Goal: Information Seeking & Learning: Learn about a topic

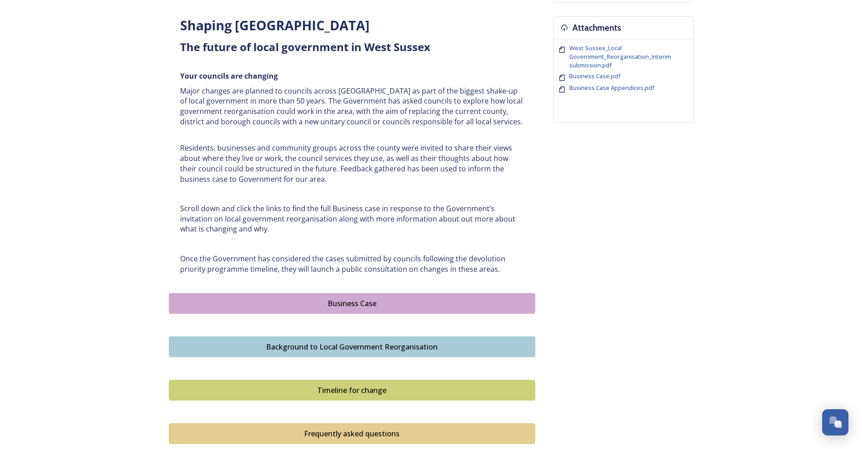
scroll to position [362, 0]
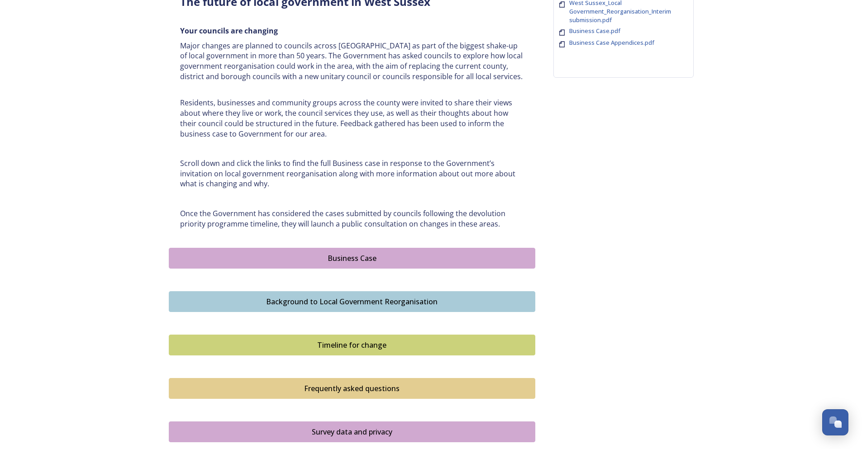
click at [356, 261] on div "Business Case" at bounding box center [352, 258] width 357 height 11
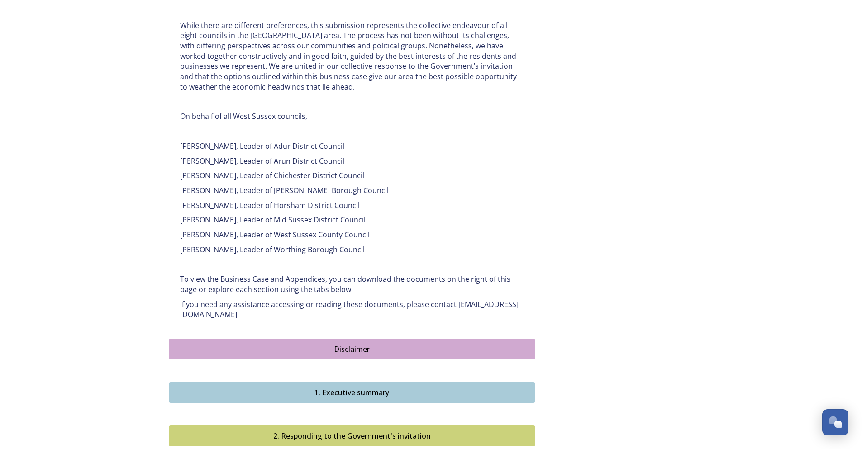
scroll to position [724, 0]
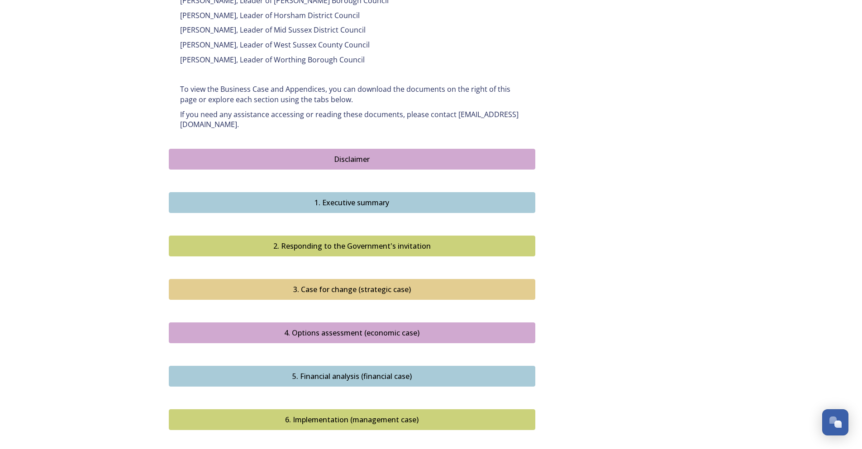
click at [373, 154] on div "Disclaimer" at bounding box center [352, 159] width 357 height 11
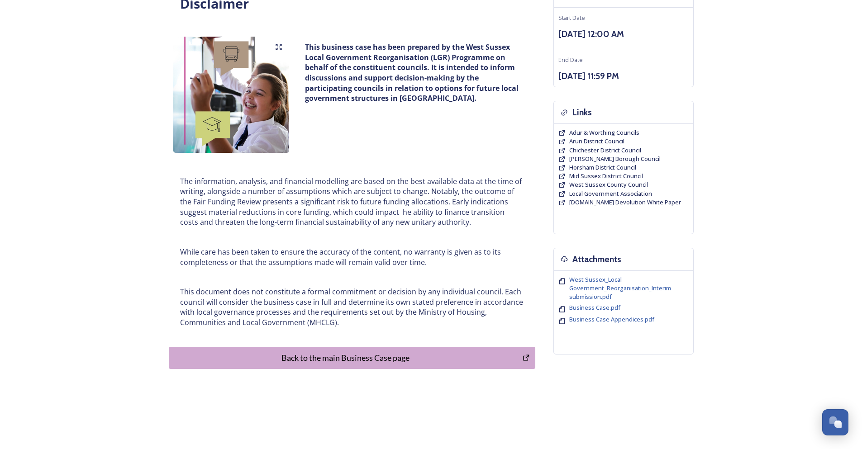
scroll to position [91, 0]
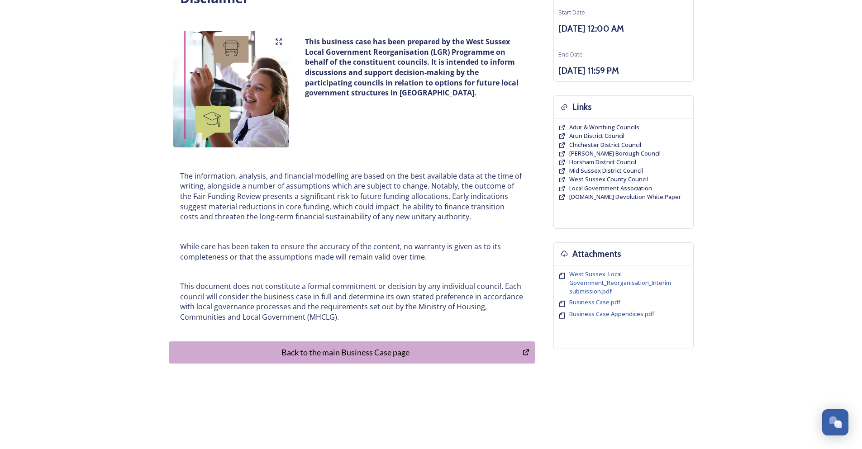
click at [344, 359] on button "Back to the main Business Case page" at bounding box center [352, 353] width 367 height 22
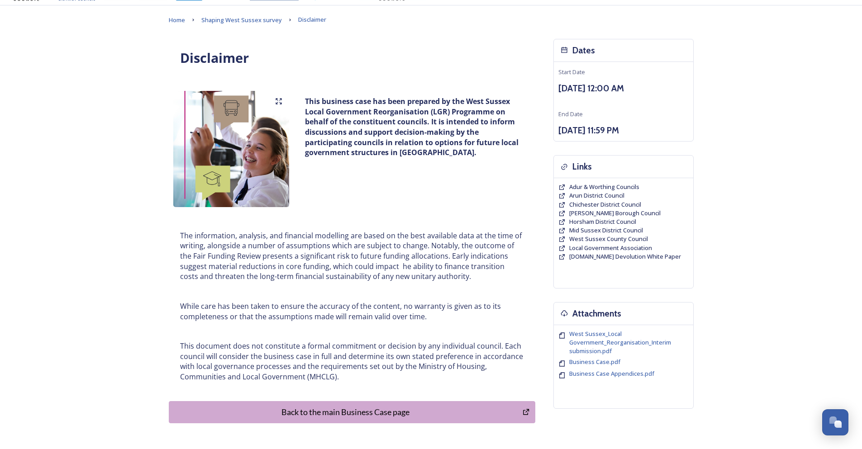
scroll to position [0, 0]
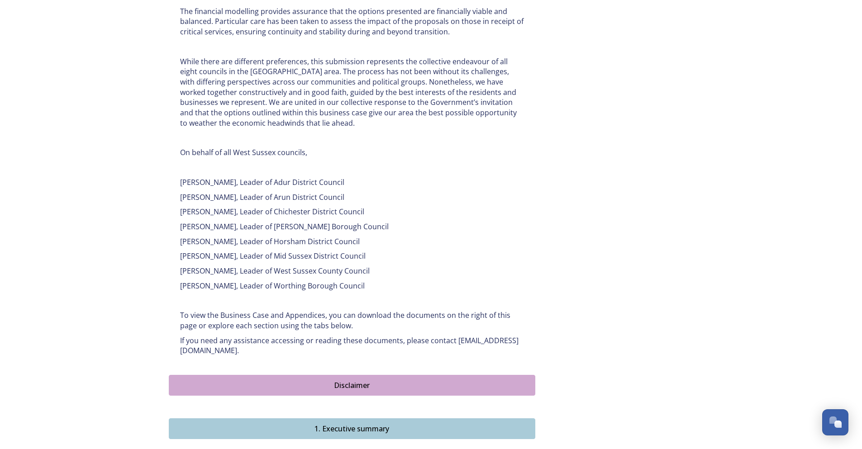
scroll to position [543, 0]
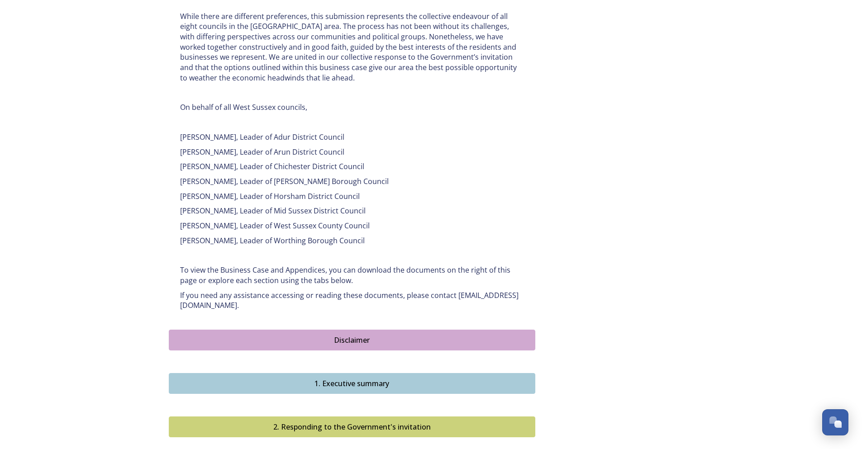
click at [436, 335] on div "Disclaimer" at bounding box center [352, 340] width 357 height 11
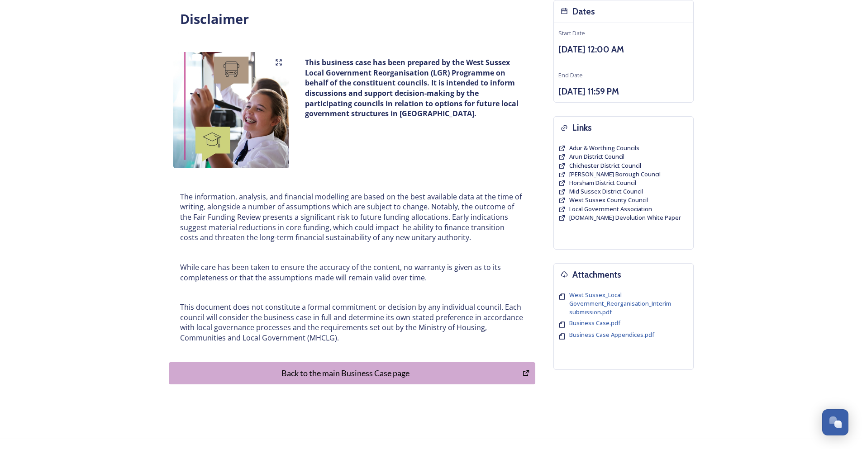
scroll to position [91, 0]
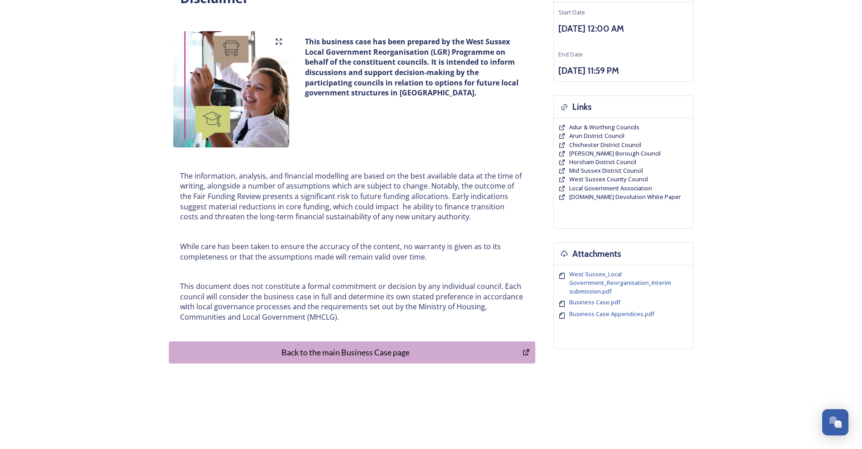
click at [375, 356] on div "Back to the main Business Case page" at bounding box center [346, 353] width 344 height 12
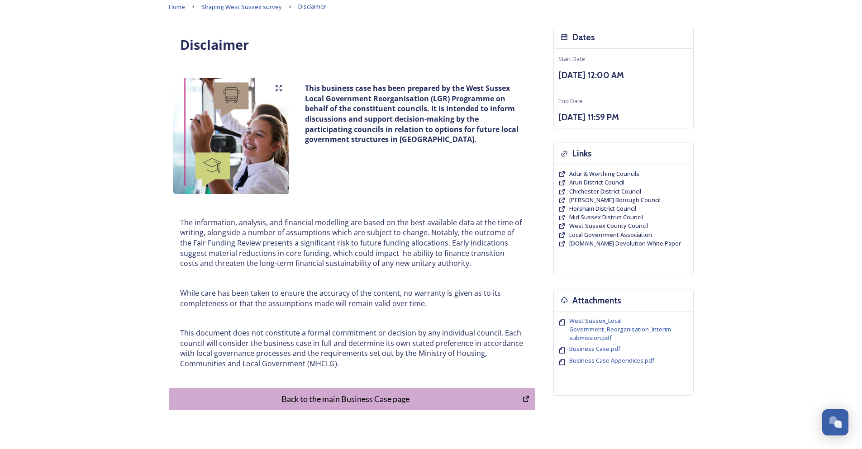
scroll to position [0, 0]
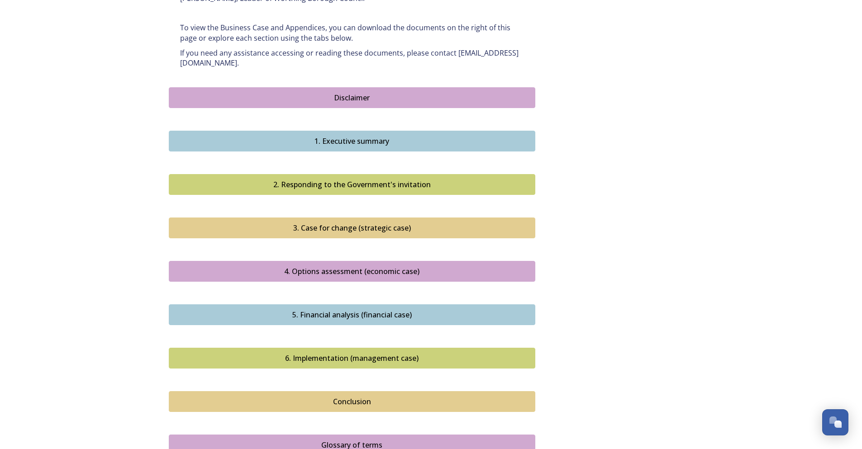
scroll to position [770, 0]
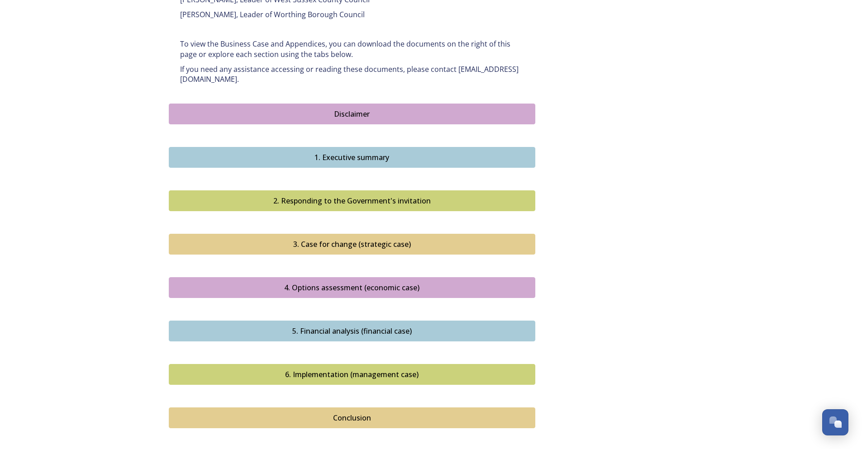
click at [360, 152] on div "1. Executive summary" at bounding box center [352, 157] width 357 height 11
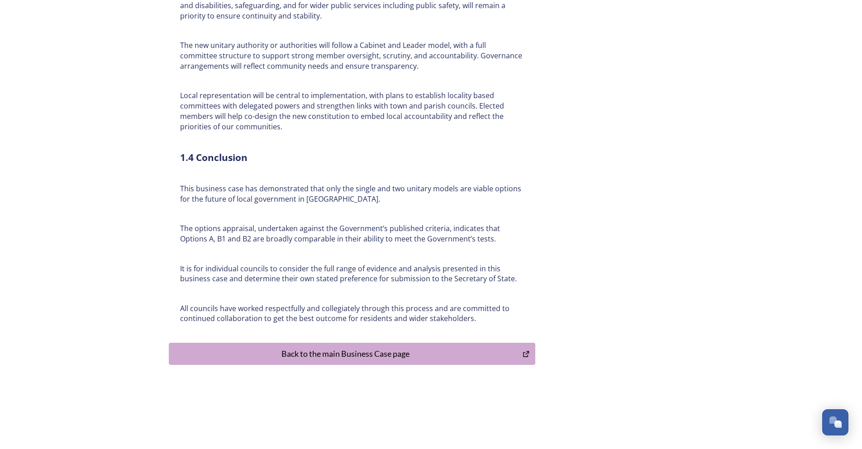
scroll to position [2026, 0]
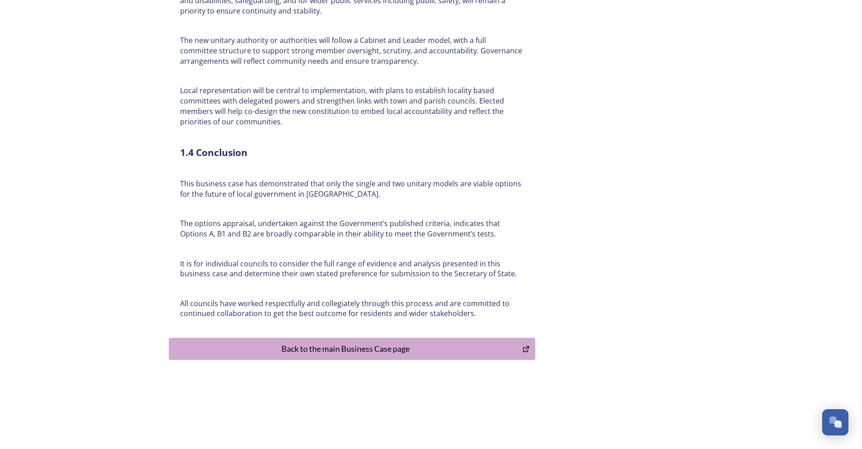
click at [354, 343] on div "Back to the main Business Case page" at bounding box center [346, 349] width 344 height 12
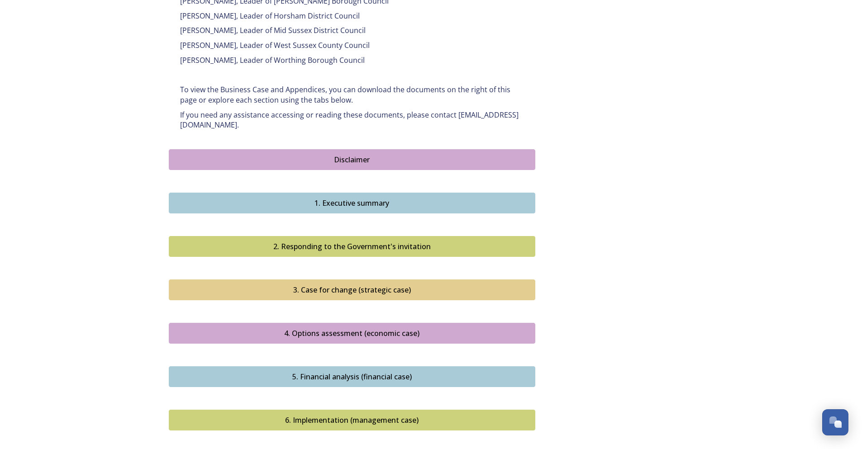
scroll to position [724, 0]
click at [322, 285] on button "3. Case for change (strategic case)" at bounding box center [352, 289] width 367 height 21
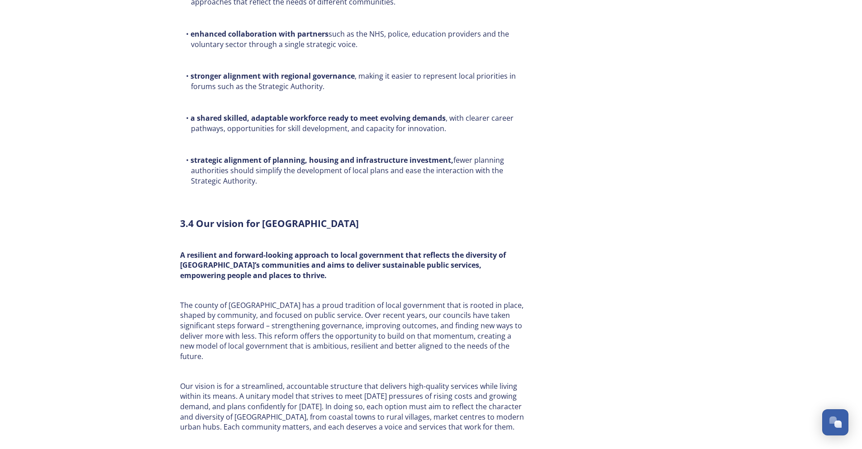
scroll to position [2736, 0]
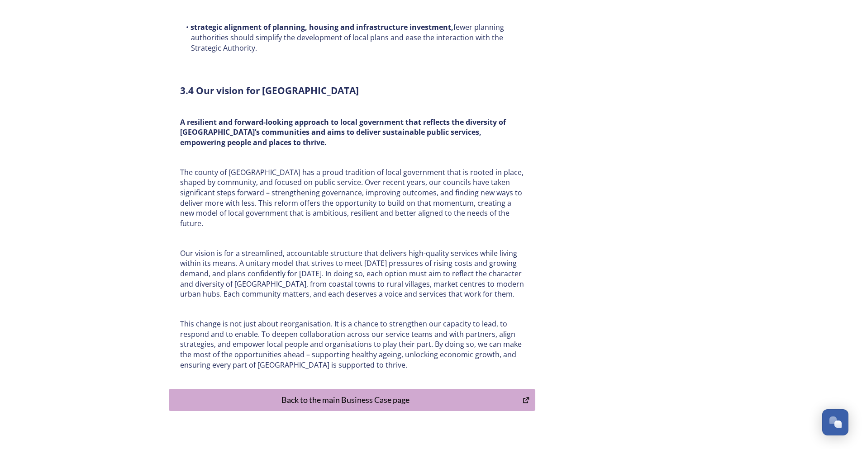
click at [385, 394] on div "Back to the main Business Case page" at bounding box center [346, 400] width 344 height 12
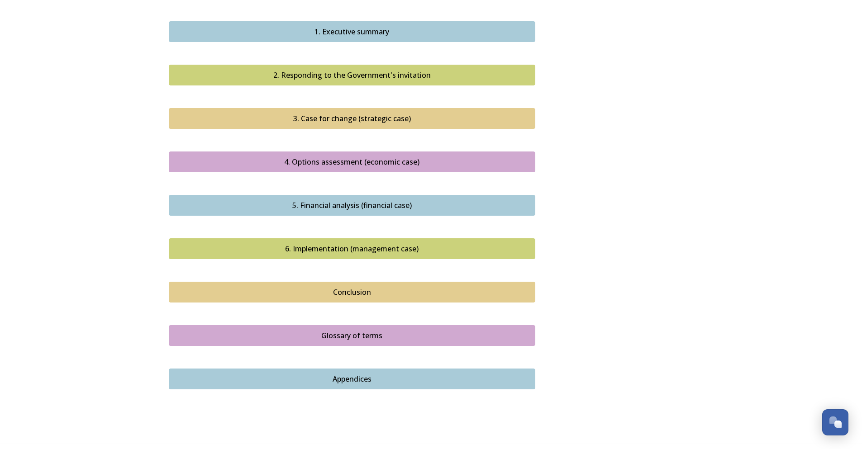
scroll to position [880, 0]
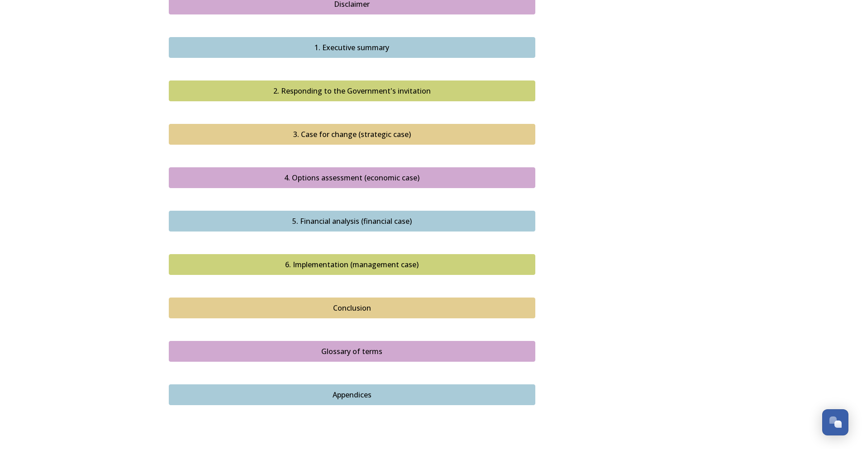
click at [358, 216] on div "5. Financial analysis (financial case)" at bounding box center [352, 221] width 357 height 11
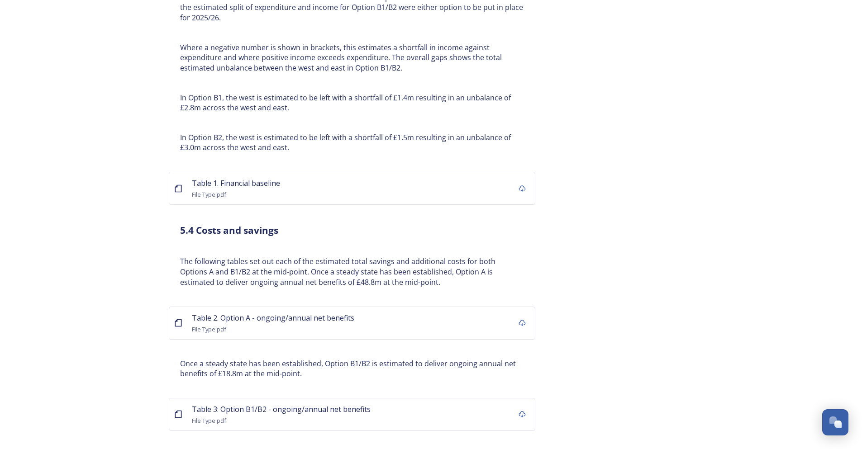
scroll to position [1811, 0]
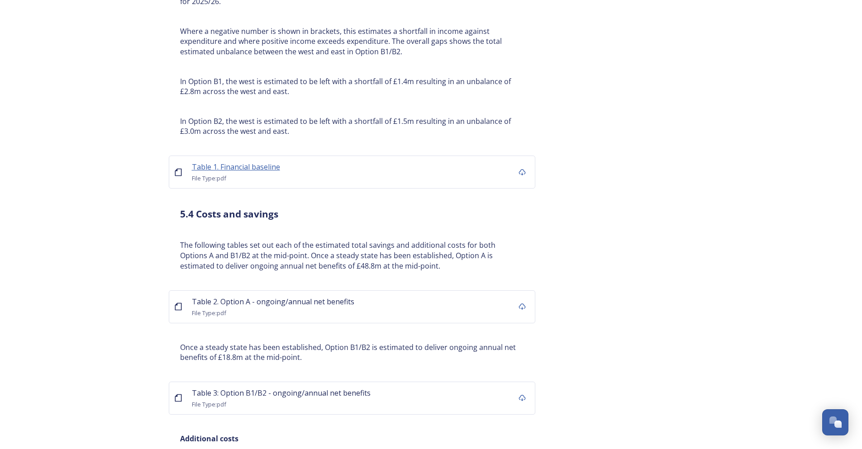
click at [231, 162] on span "Table 1. Financial baseline" at bounding box center [236, 167] width 88 height 10
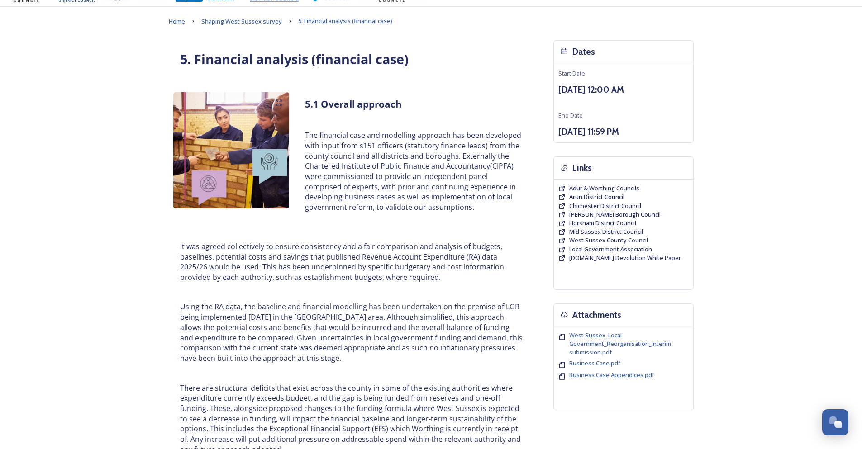
scroll to position [45, 0]
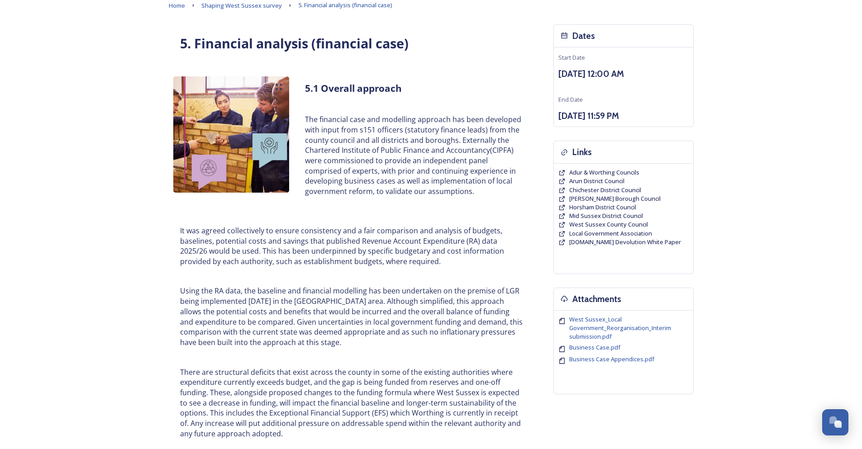
click at [248, 7] on span "Shaping West Sussex survey" at bounding box center [241, 5] width 81 height 8
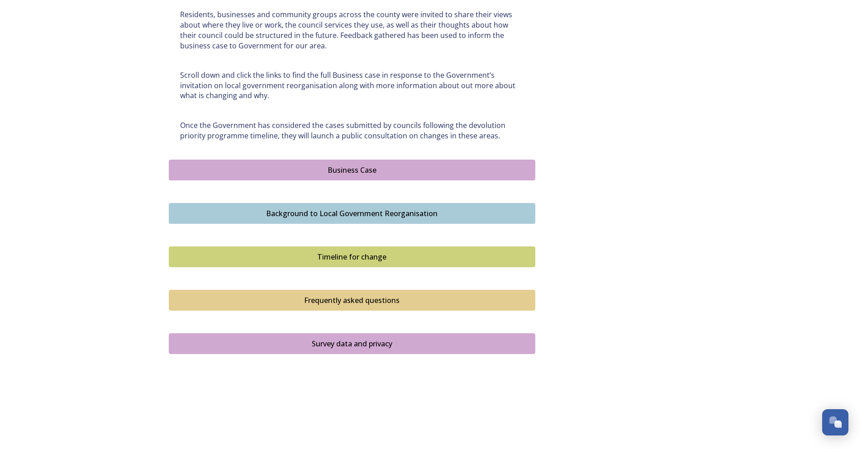
scroll to position [453, 0]
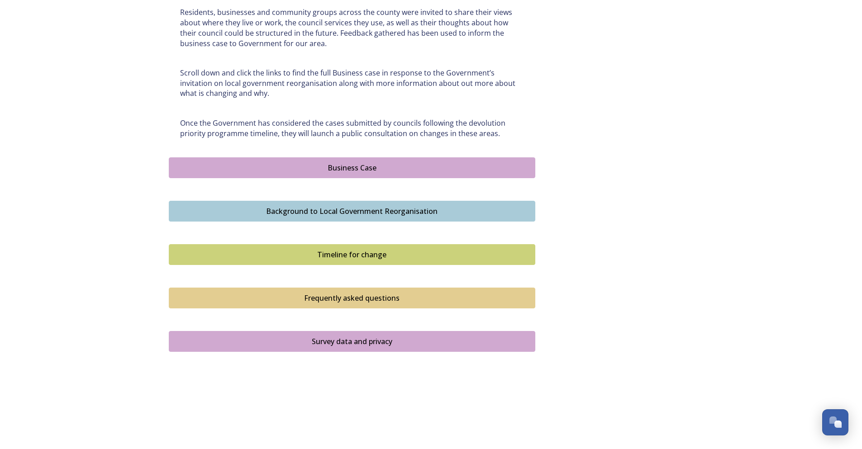
click at [346, 165] on div "Business Case" at bounding box center [352, 168] width 357 height 11
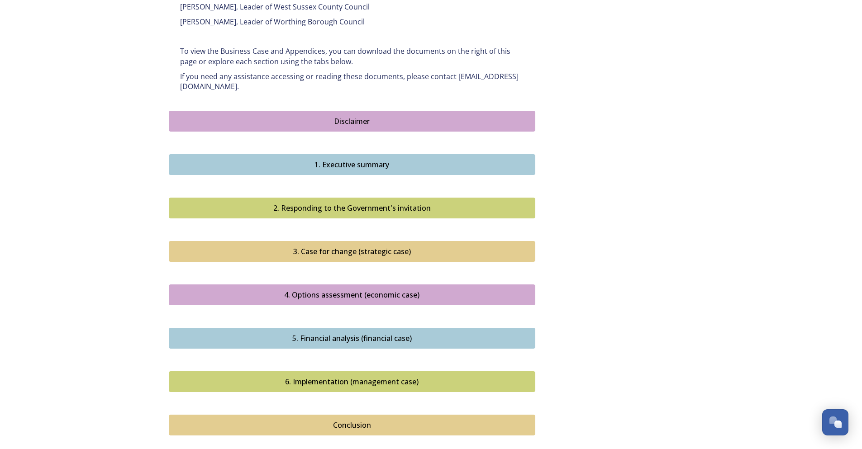
scroll to position [770, 0]
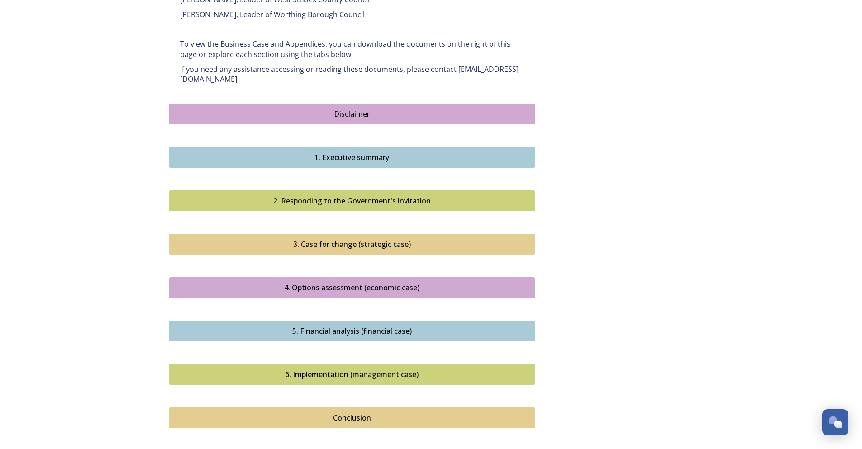
click at [399, 369] on div "6. Implementation (management case)" at bounding box center [352, 374] width 357 height 11
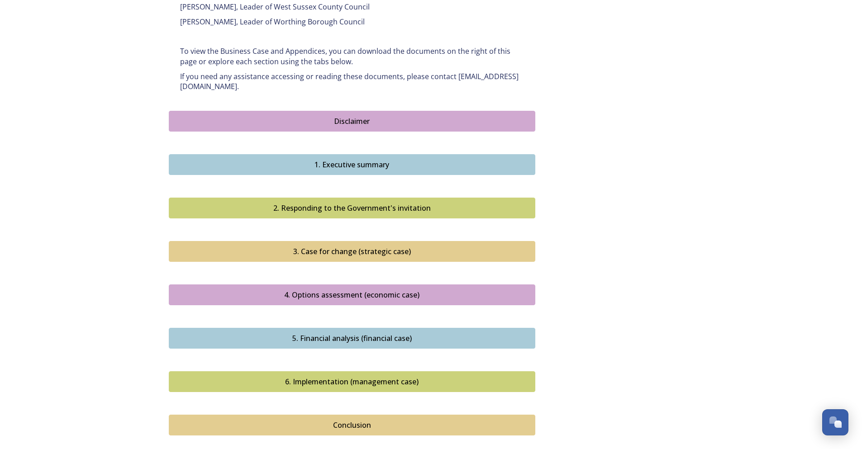
scroll to position [815, 0]
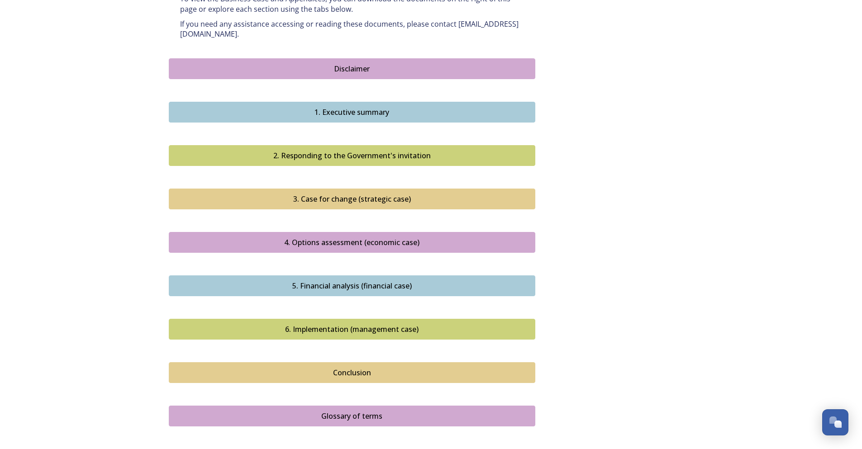
click at [387, 368] on button "Conclusion" at bounding box center [352, 373] width 367 height 21
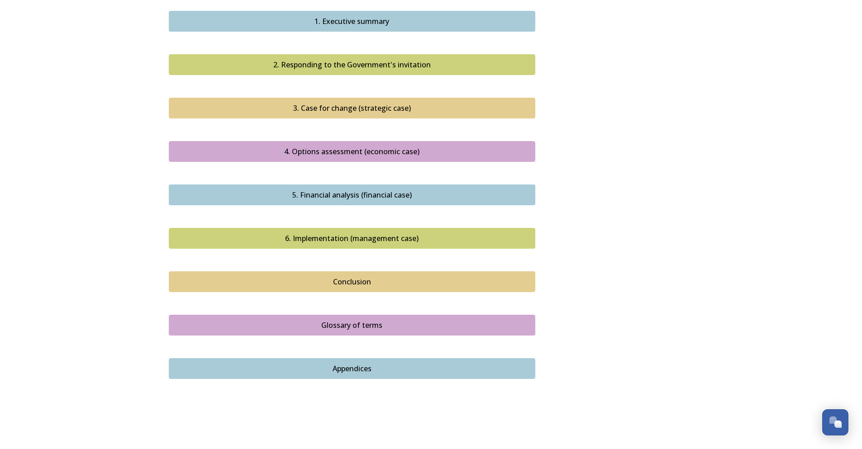
scroll to position [925, 0]
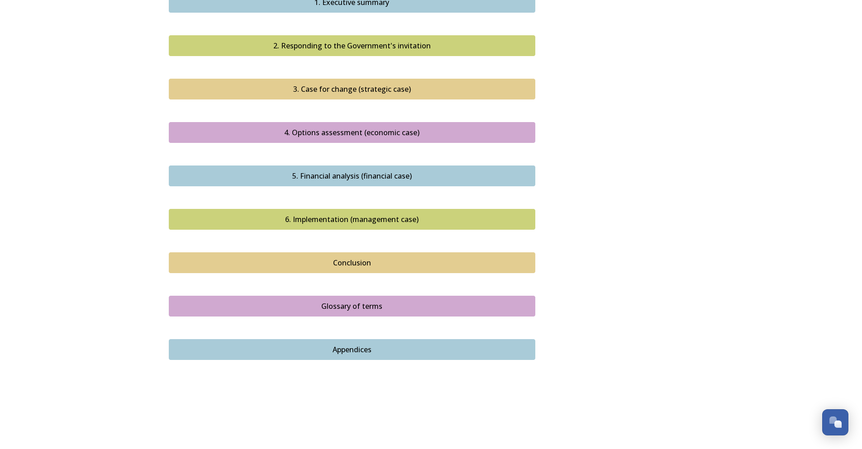
click at [332, 301] on div "Glossary of terms" at bounding box center [352, 306] width 357 height 11
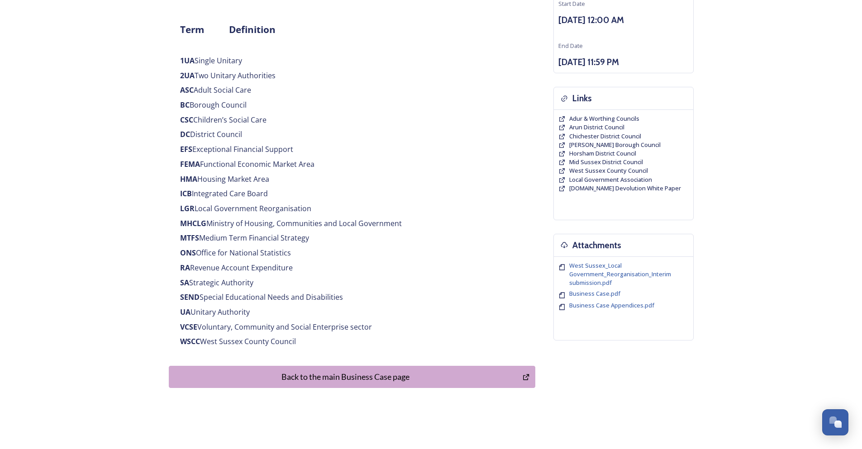
scroll to position [138, 0]
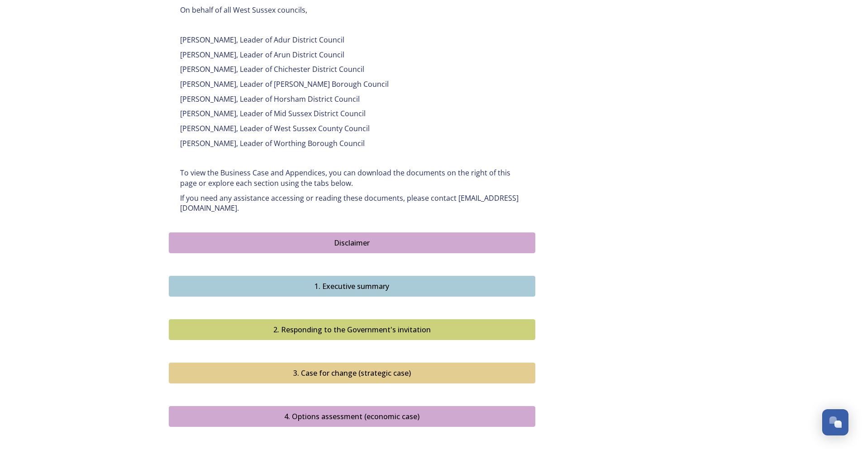
scroll to position [905, 0]
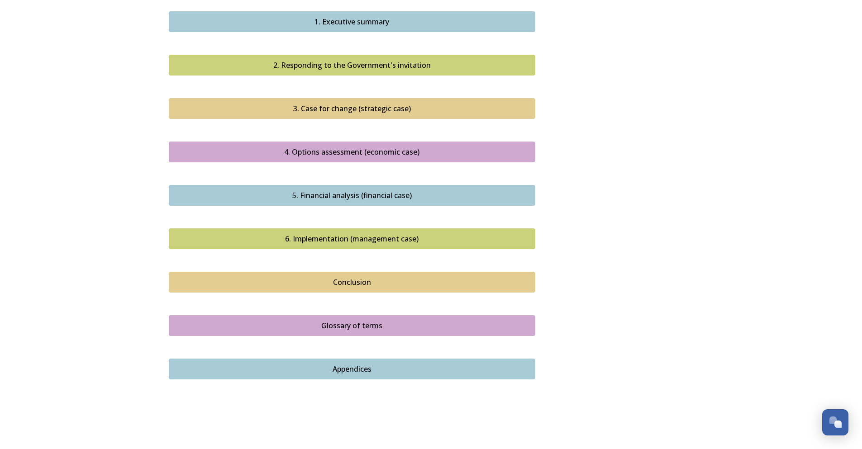
click at [385, 364] on div "Appendices" at bounding box center [352, 369] width 357 height 11
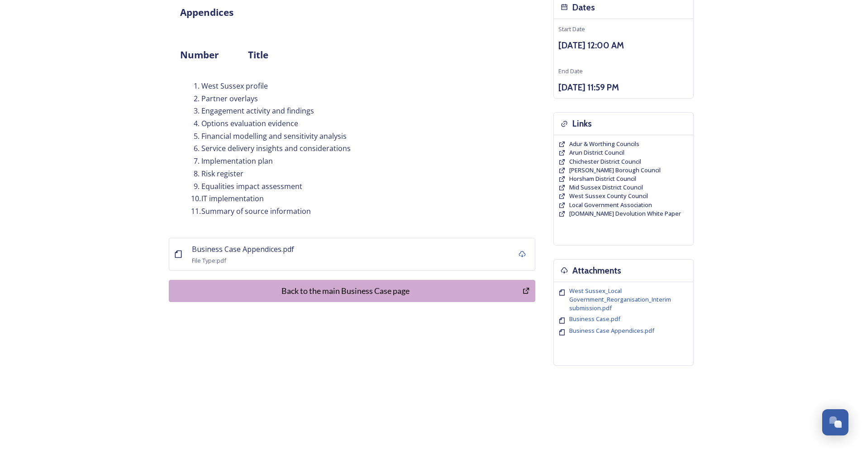
scroll to position [77, 0]
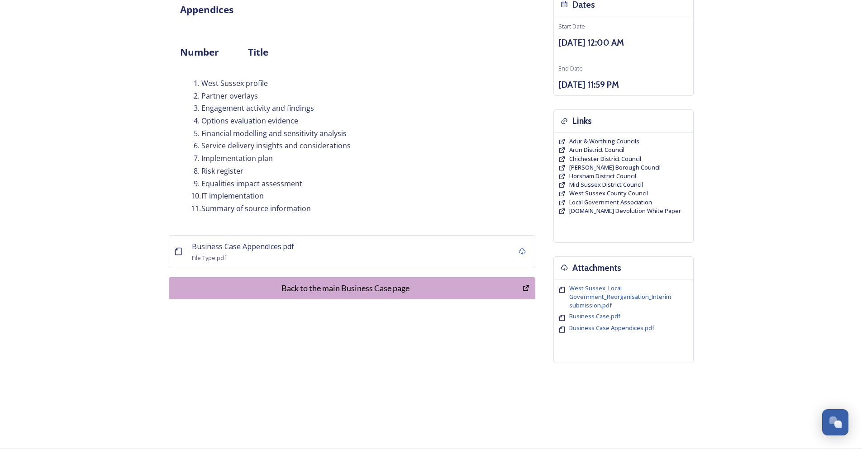
click at [424, 293] on div "Back to the main Business Case page" at bounding box center [346, 288] width 344 height 12
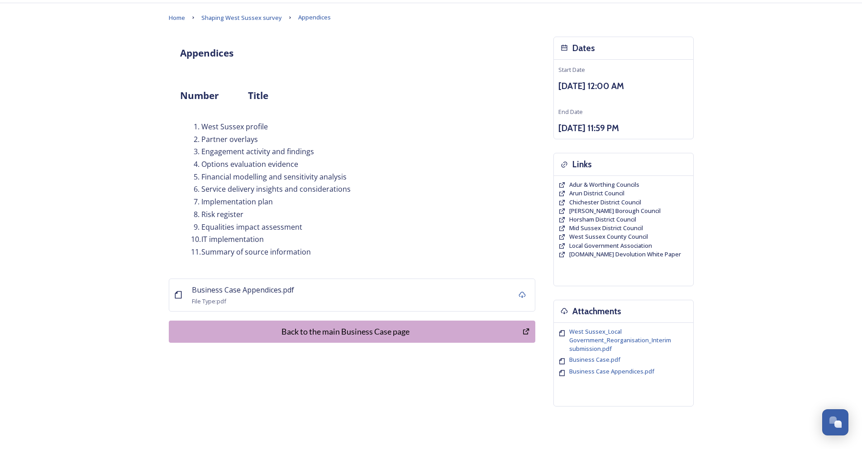
scroll to position [0, 0]
